Goal: Find specific page/section: Find specific page/section

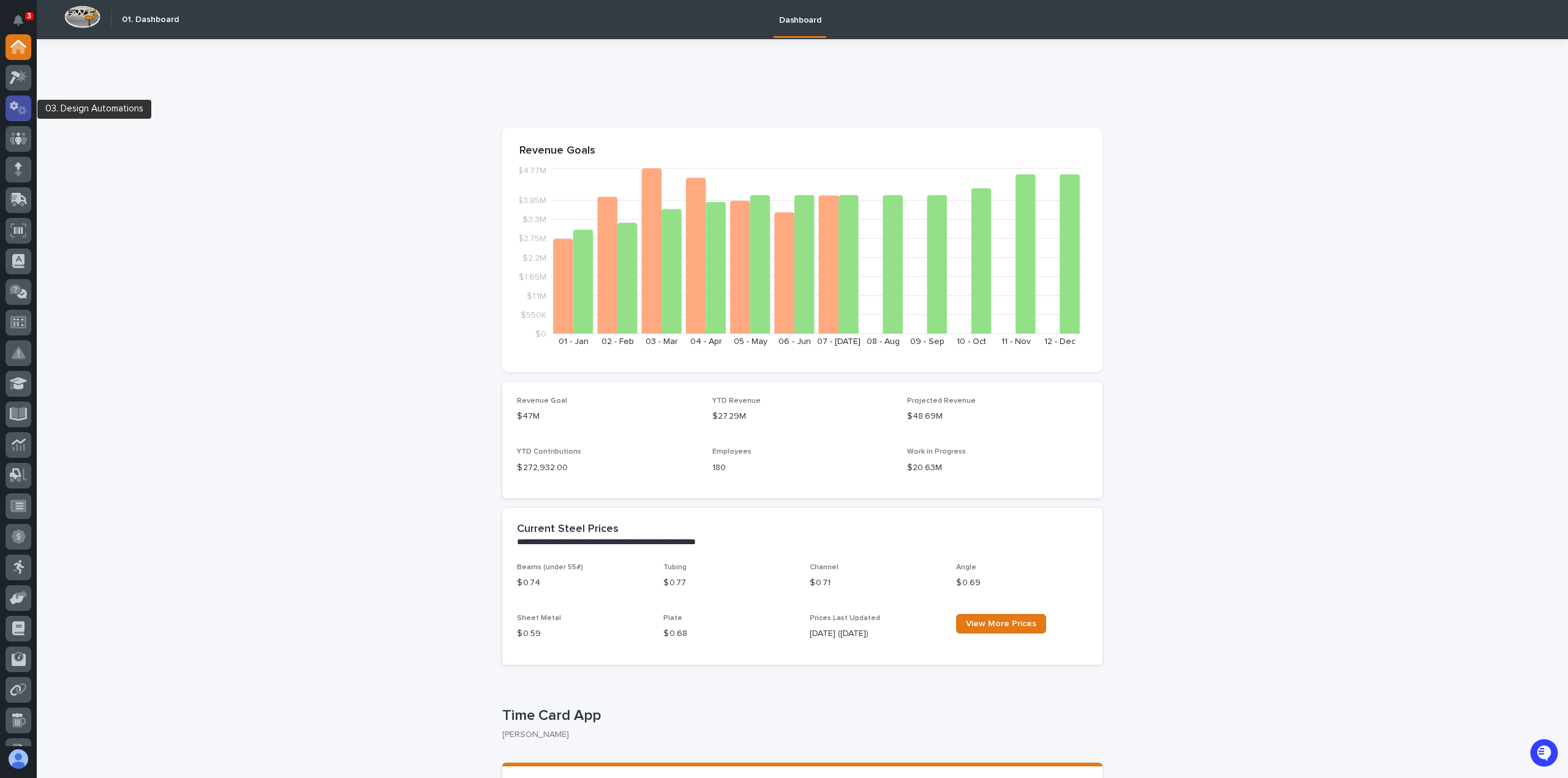
click at [23, 113] on icon at bounding box center [22, 110] width 10 height 9
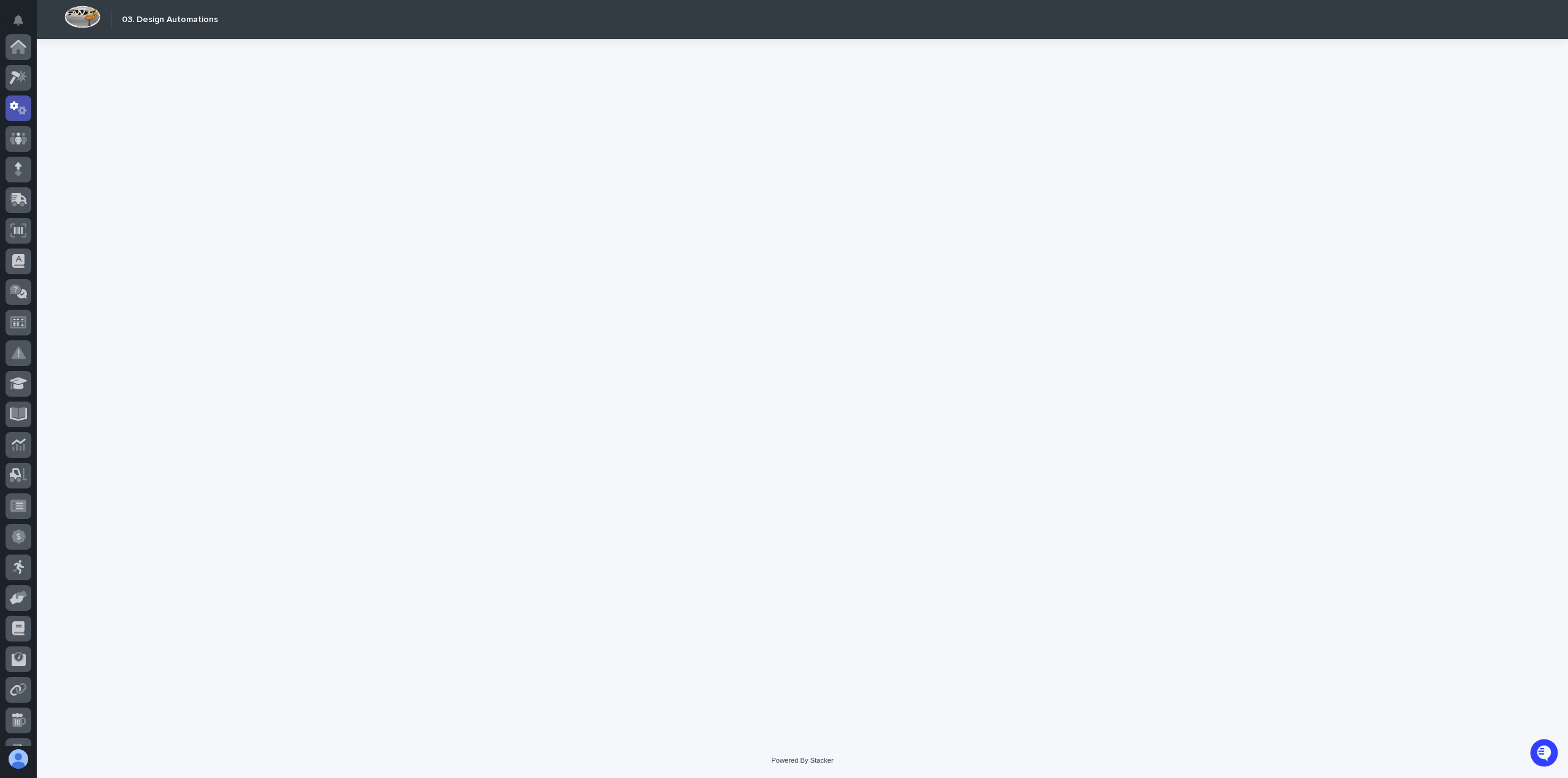
scroll to position [62, 0]
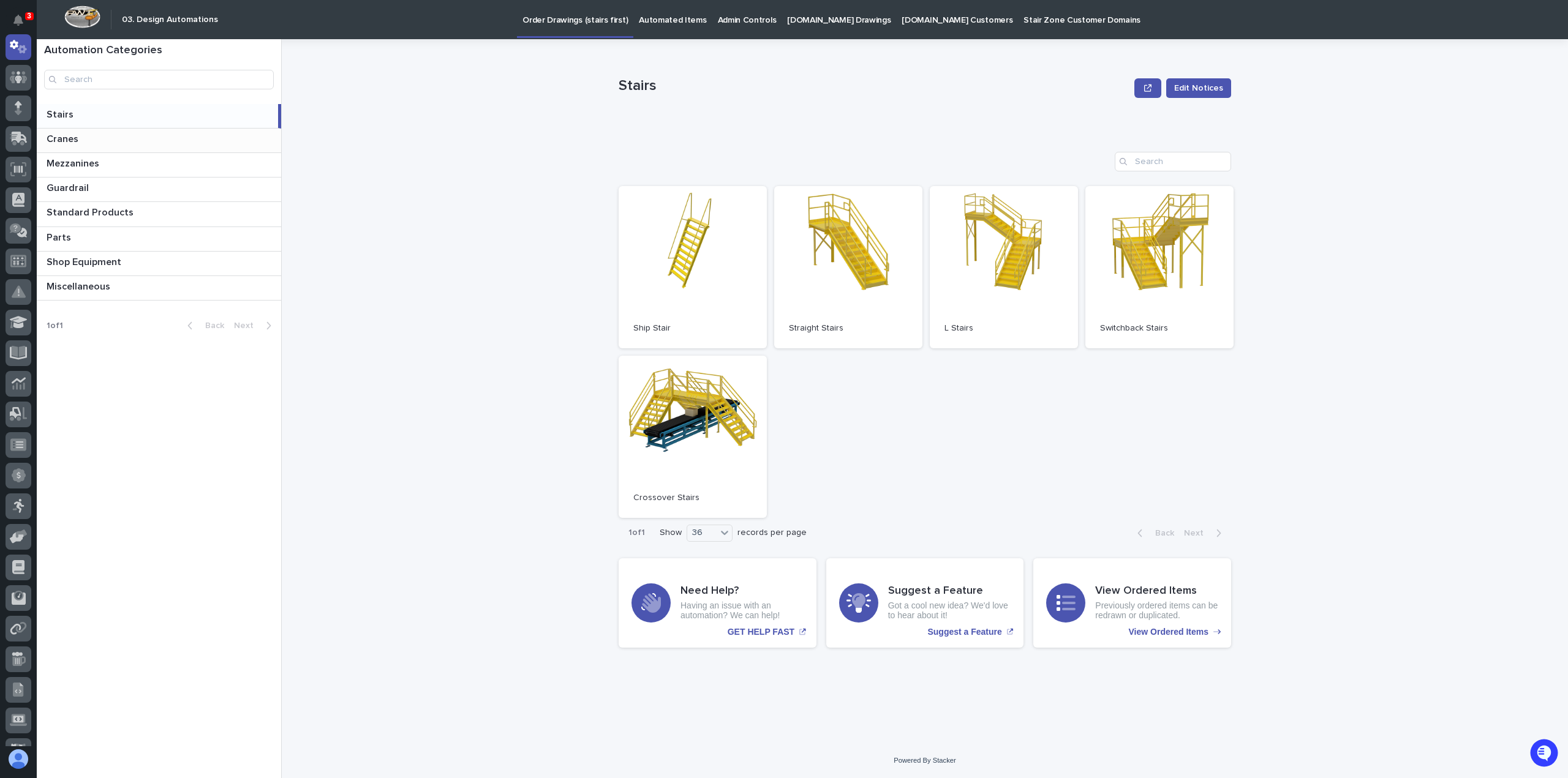
click at [102, 144] on p at bounding box center [161, 139] width 230 height 12
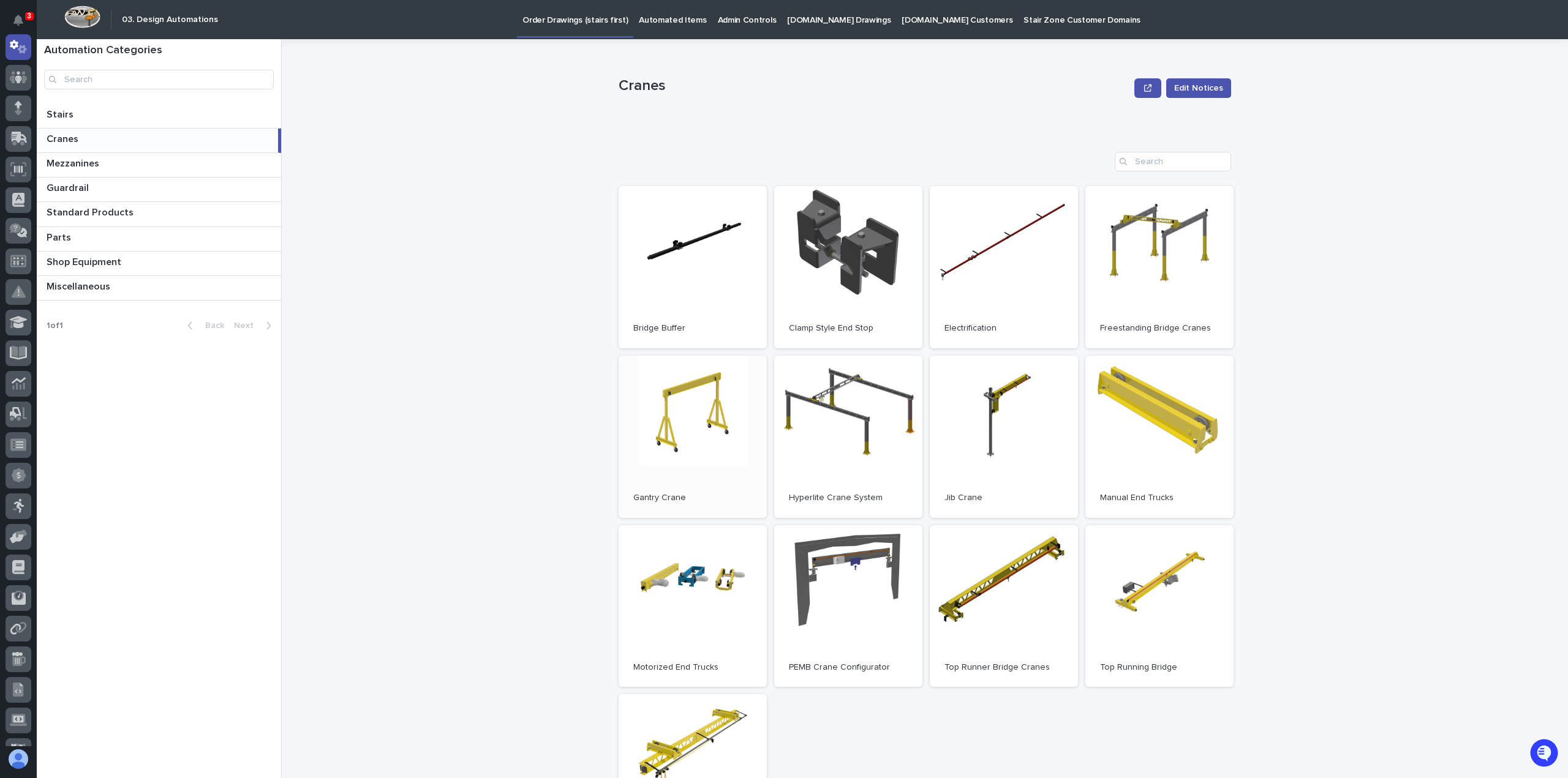
scroll to position [122, 0]
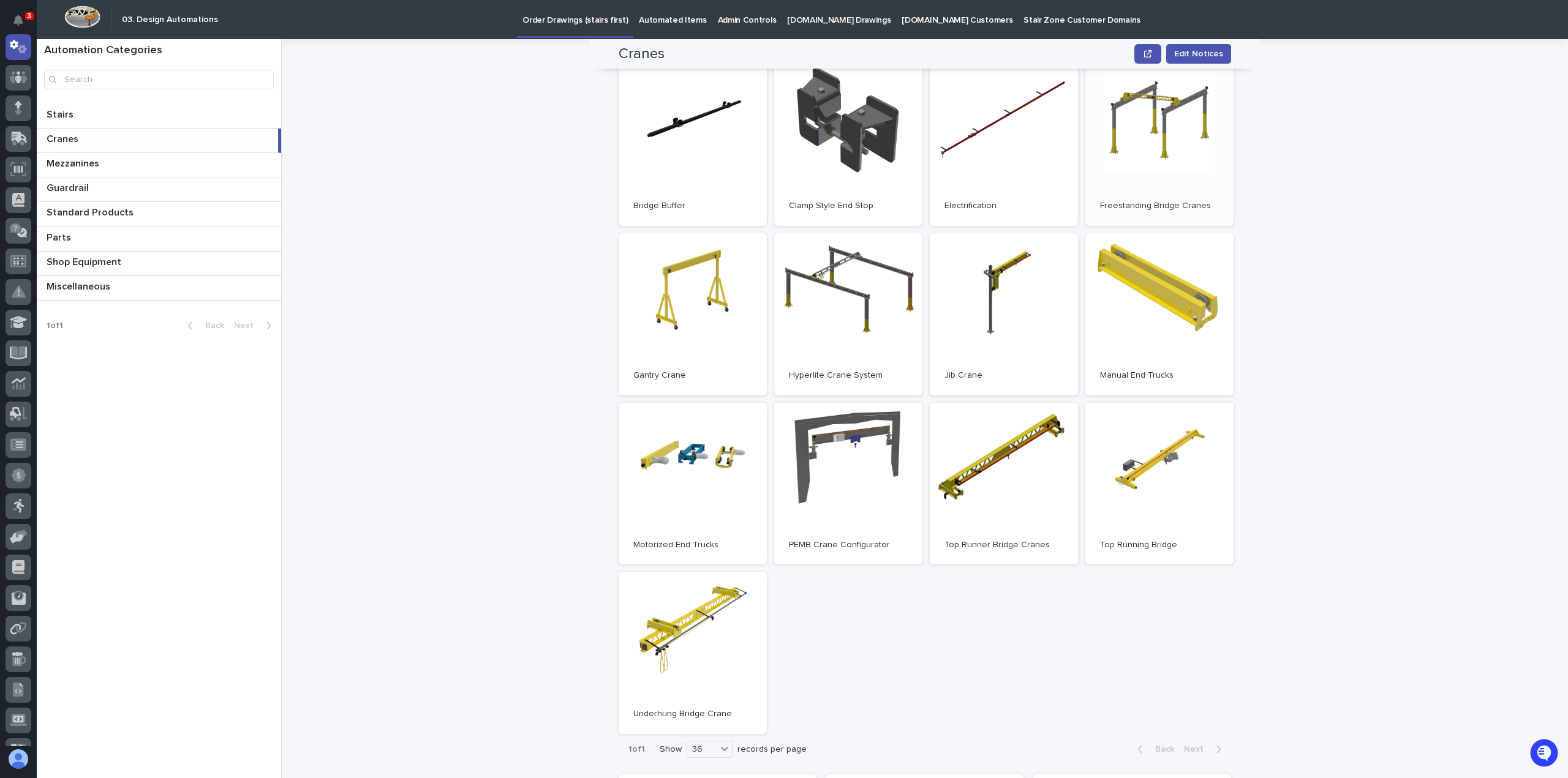
click at [1142, 158] on link "Open" at bounding box center [1160, 144] width 148 height 163
